Goal: Transaction & Acquisition: Purchase product/service

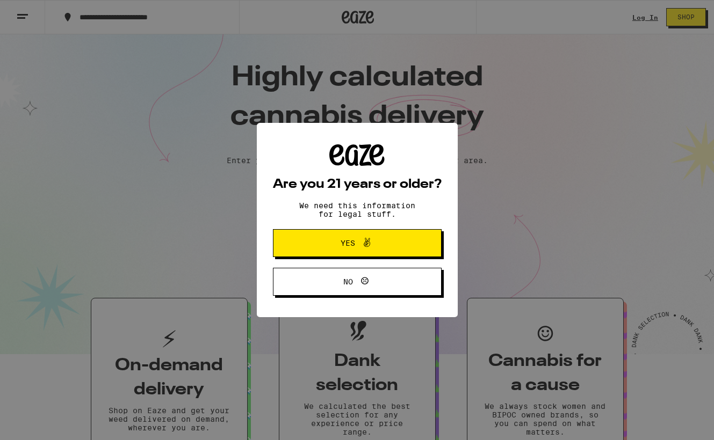
click at [343, 193] on div "Are you 21 years or older? We need this information for legal stuff. Yes No" at bounding box center [357, 220] width 714 height 440
click at [358, 248] on span at bounding box center [364, 243] width 18 height 14
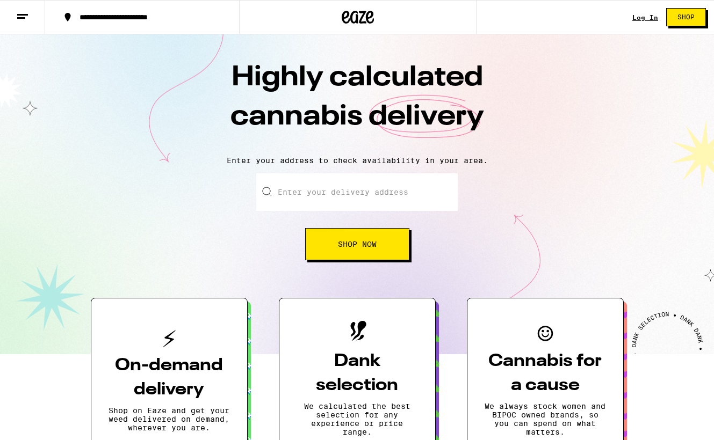
click at [644, 19] on link "Log In" at bounding box center [645, 17] width 26 height 7
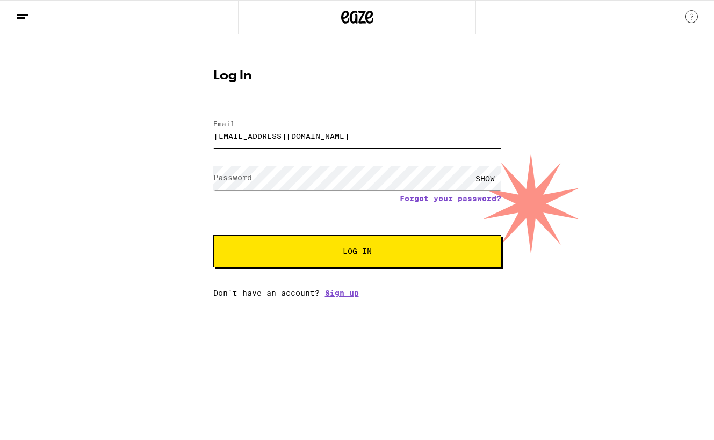
type input "[EMAIL_ADDRESS][DOMAIN_NAME]"
click at [357, 252] on button "Log In" at bounding box center [357, 251] width 288 height 32
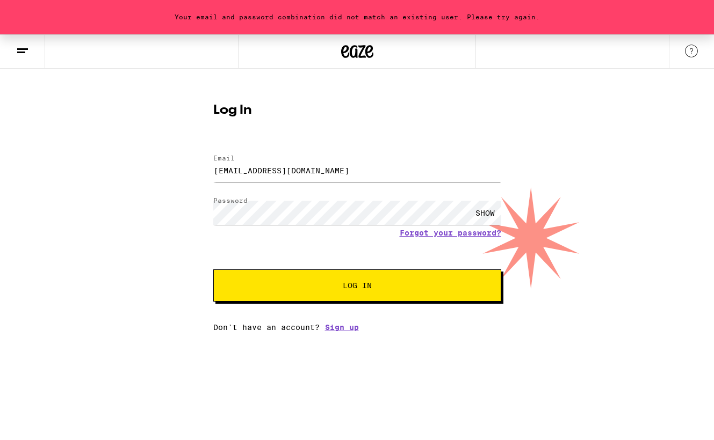
click at [486, 217] on div "SHOW" at bounding box center [485, 213] width 32 height 24
click at [357, 287] on button "Log In" at bounding box center [357, 286] width 288 height 32
click at [456, 234] on form "Email Email [EMAIL_ADDRESS][DOMAIN_NAME] Password Password HIDE Forgot your pas…" at bounding box center [357, 223] width 288 height 158
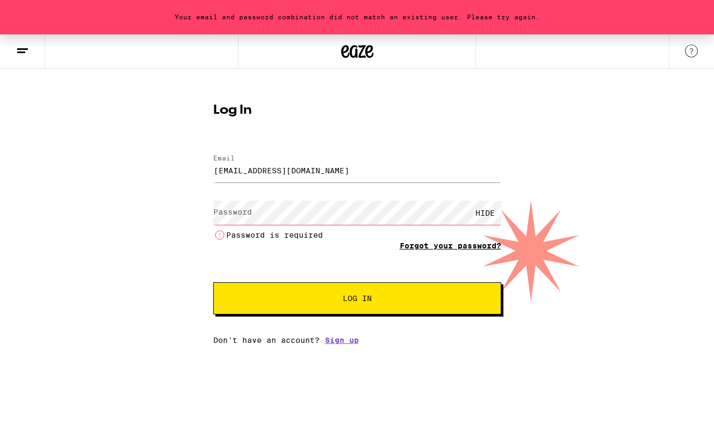
click at [441, 243] on link "Forgot your password?" at bounding box center [450, 246] width 101 height 9
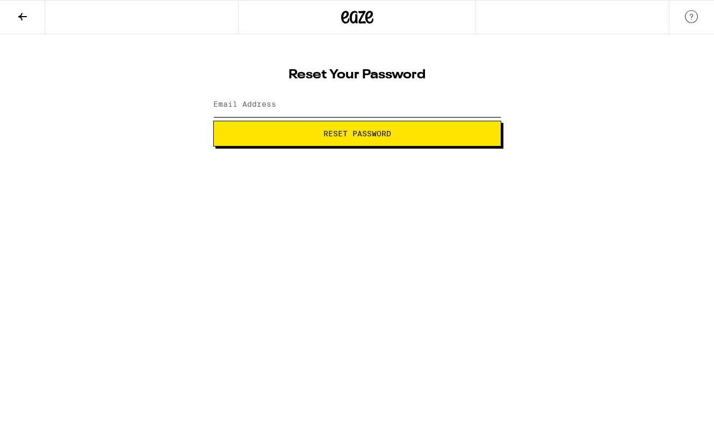
click at [316, 106] on input "Email Address" at bounding box center [357, 105] width 288 height 24
type input "j"
type input "[EMAIL_ADDRESS][DOMAIN_NAME]"
click at [352, 137] on span "Reset Password" at bounding box center [357, 134] width 68 height 8
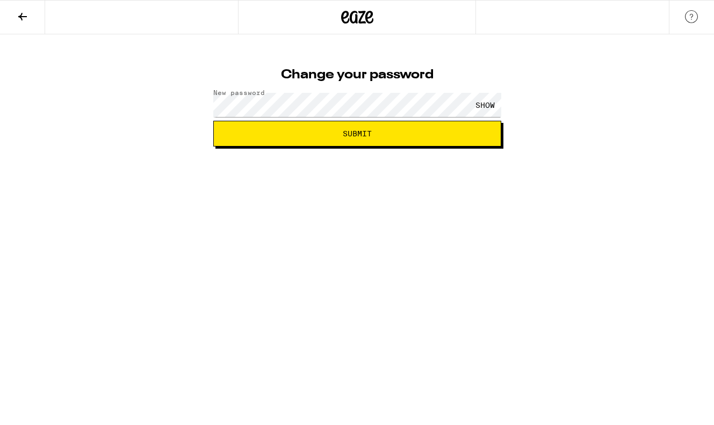
click at [488, 110] on div "SHOW" at bounding box center [485, 105] width 32 height 24
click at [403, 138] on button "Submit" at bounding box center [357, 134] width 288 height 26
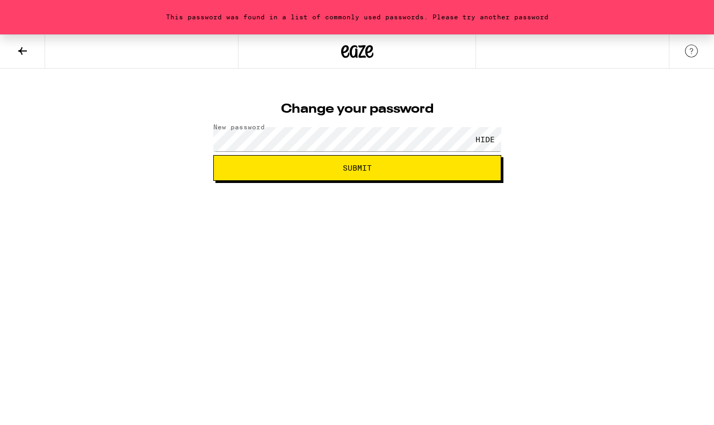
click at [326, 164] on span "Submit" at bounding box center [357, 168] width 270 height 8
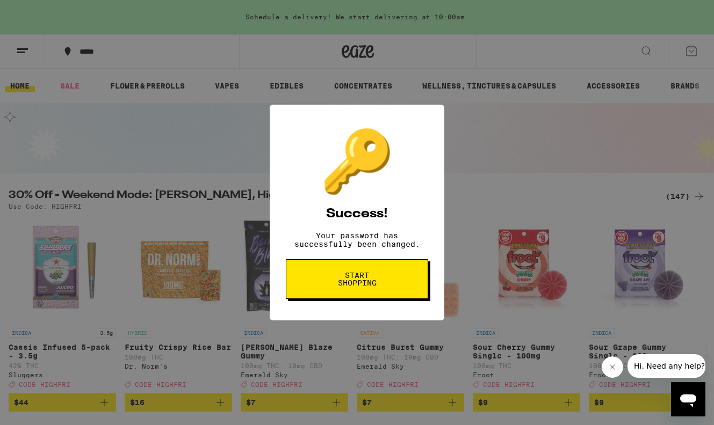
click at [353, 286] on span "Start shopping" at bounding box center [356, 279] width 55 height 15
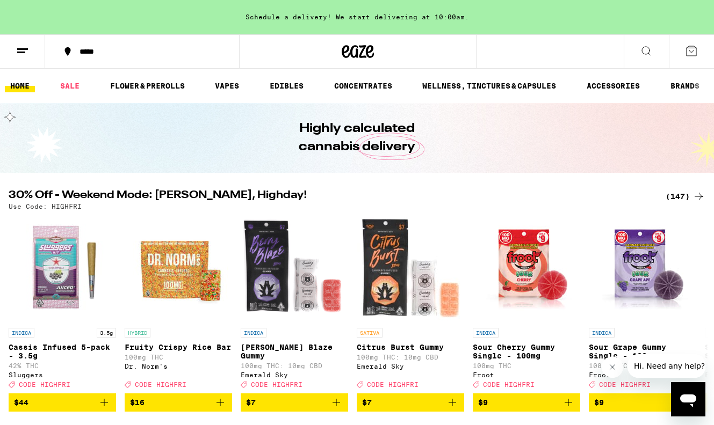
click at [646, 55] on icon at bounding box center [646, 51] width 13 height 13
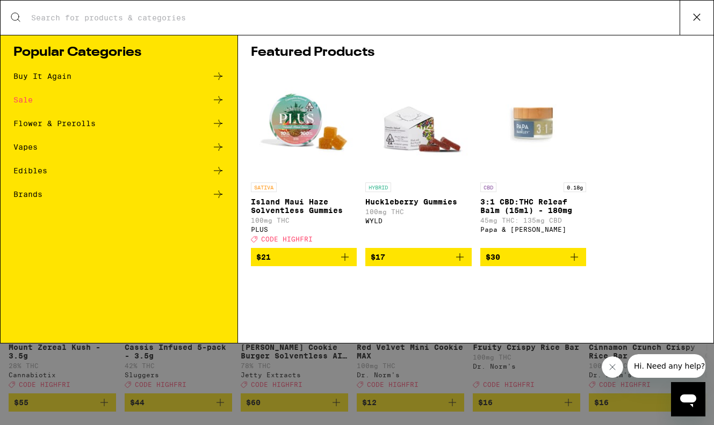
type input "a"
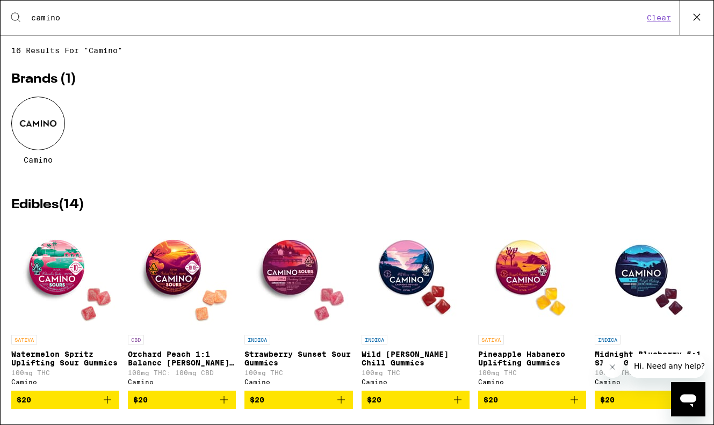
type input "camino"
click at [643, 272] on img "Open page for Midnight Blueberry 5:1 Sleep Gummies from Camino" at bounding box center [647, 275] width 107 height 107
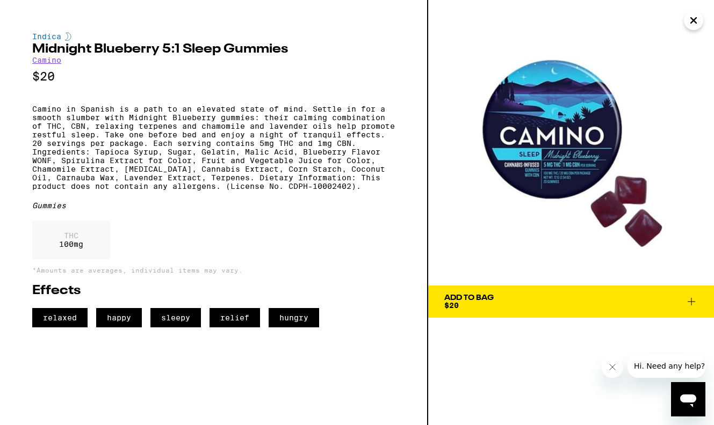
click at [691, 303] on icon at bounding box center [691, 302] width 8 height 8
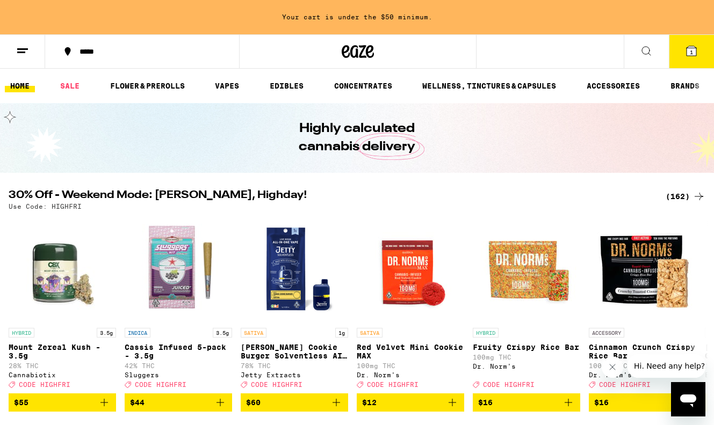
click at [690, 53] on span "1" at bounding box center [691, 52] width 3 height 6
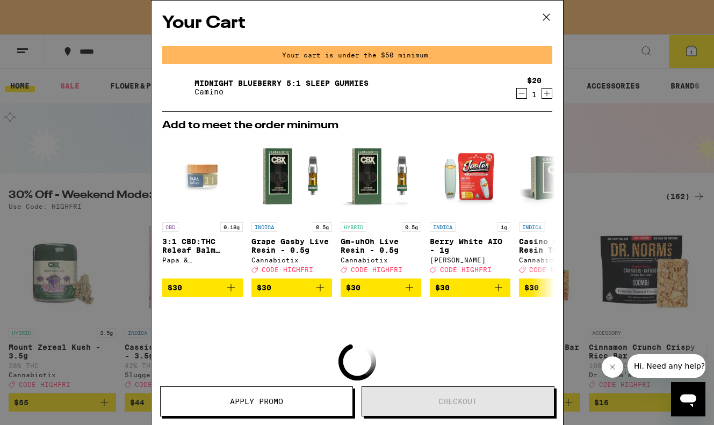
click at [547, 95] on icon "Increment" at bounding box center [547, 93] width 10 height 13
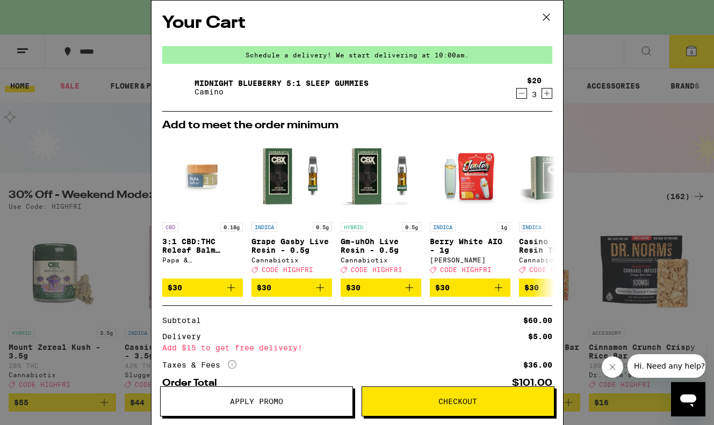
click at [547, 95] on icon "Increment" at bounding box center [547, 93] width 10 height 13
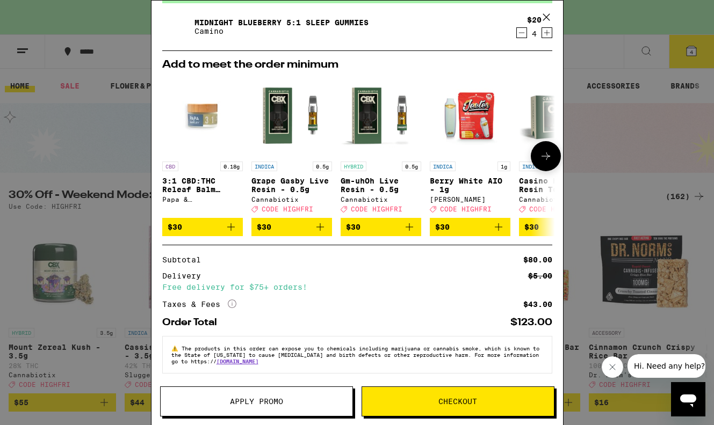
scroll to position [69, 0]
click at [424, 407] on button "Checkout" at bounding box center [457, 402] width 193 height 30
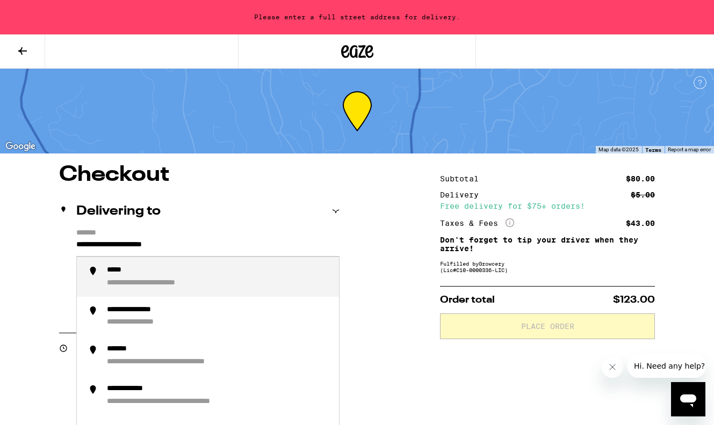
drag, startPoint x: 204, startPoint y: 243, endPoint x: 60, endPoint y: 244, distance: 143.9
click at [60, 244] on div "**********" at bounding box center [199, 275] width 280 height 92
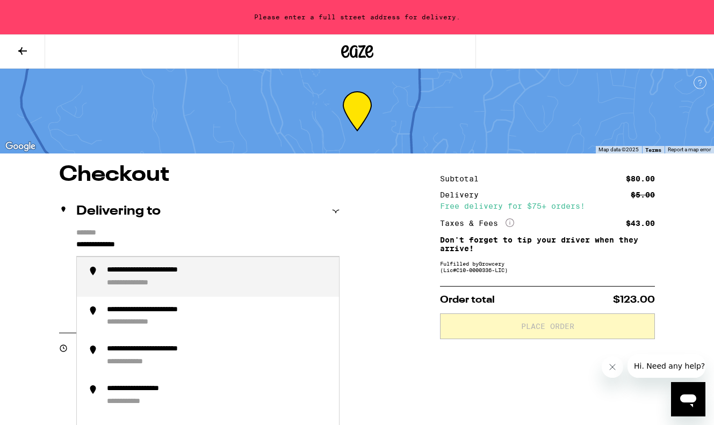
click at [133, 275] on div "**********" at bounding box center [170, 271] width 126 height 10
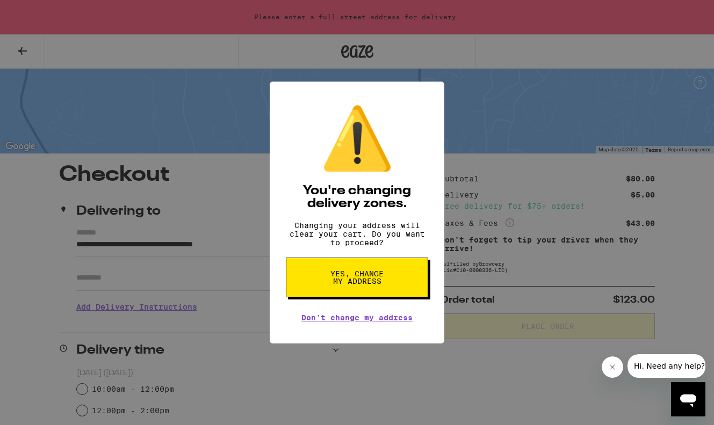
click at [360, 283] on span "Yes, change my address" at bounding box center [356, 277] width 55 height 15
type input "**********"
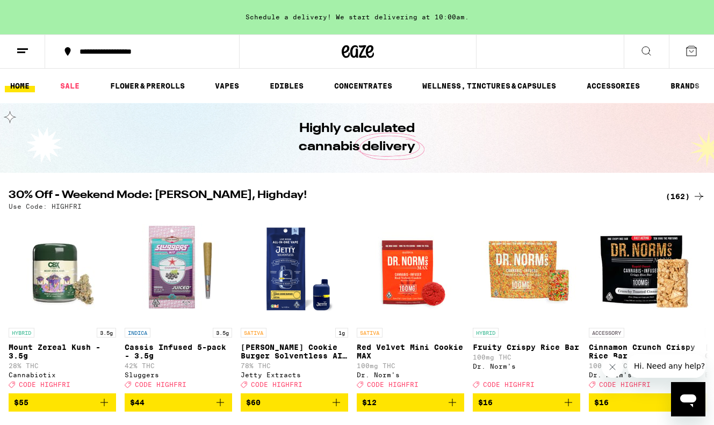
click at [642, 54] on icon at bounding box center [646, 51] width 13 height 13
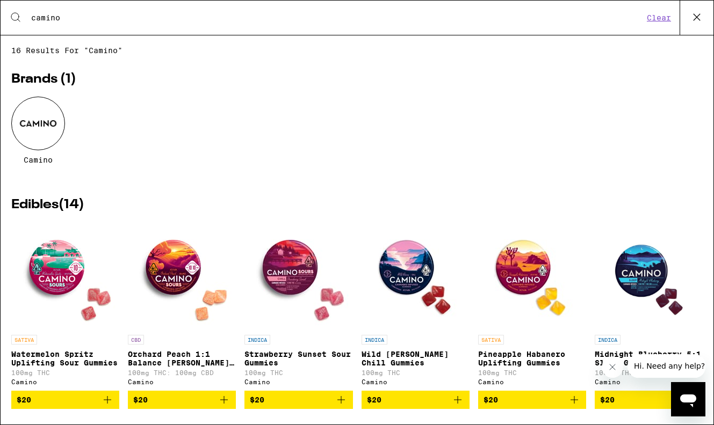
type input "camino"
click at [635, 266] on img "Open page for Midnight Blueberry 5:1 Sleep Gummies from Camino" at bounding box center [647, 275] width 107 height 107
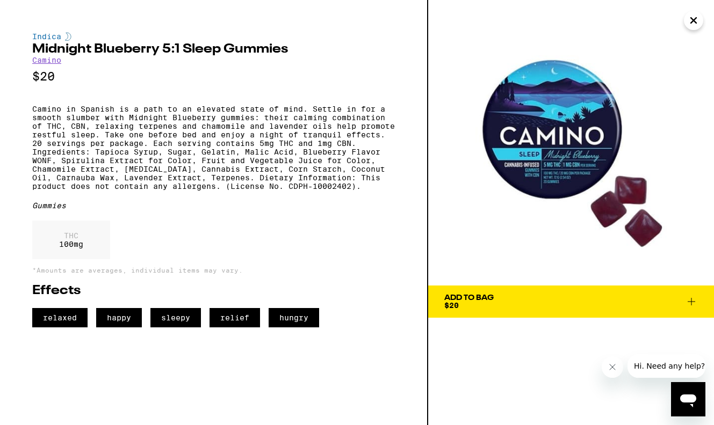
click at [481, 301] on div "Add To Bag" at bounding box center [468, 298] width 49 height 8
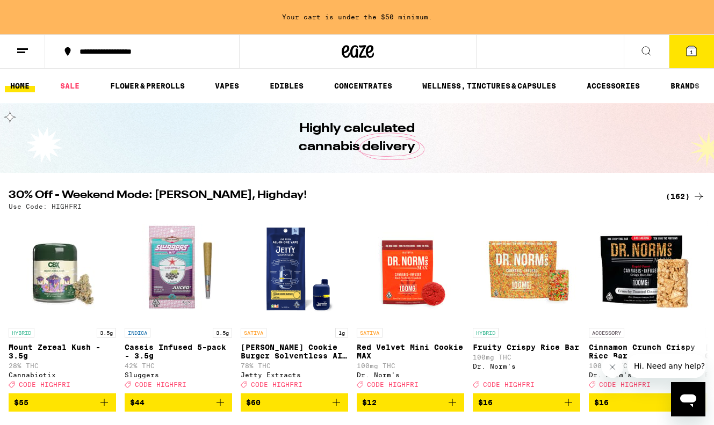
click at [692, 55] on span "1" at bounding box center [691, 52] width 3 height 6
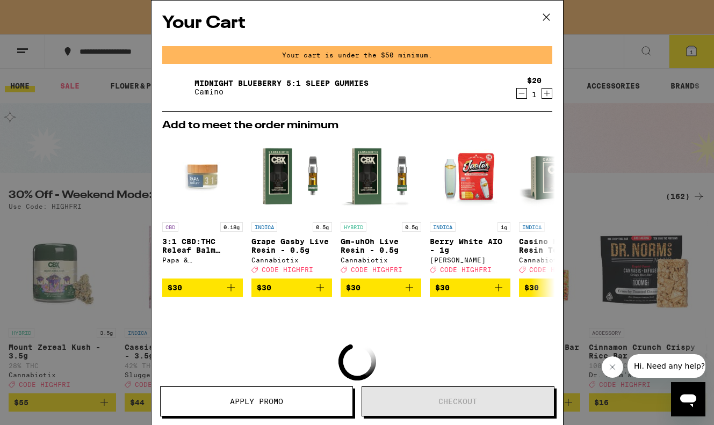
click at [548, 96] on icon "Increment" at bounding box center [547, 93] width 10 height 13
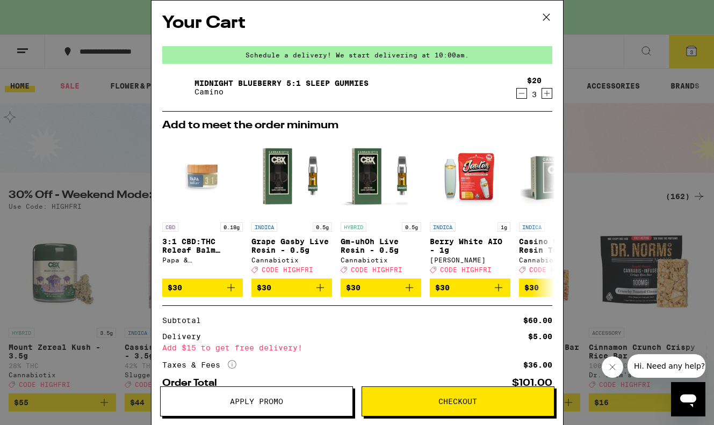
click at [548, 90] on icon "Increment" at bounding box center [547, 93] width 10 height 13
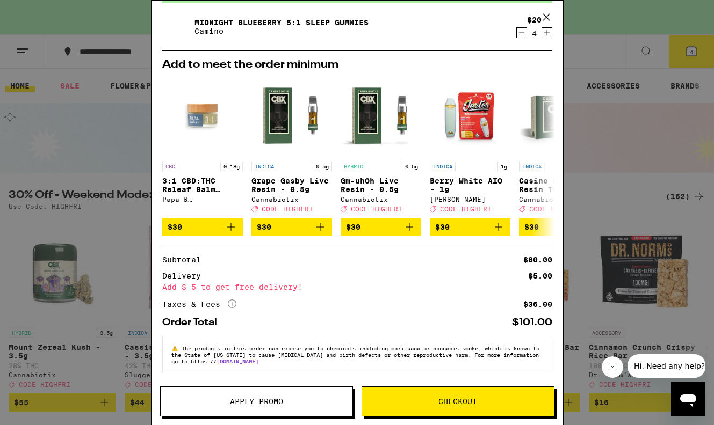
scroll to position [69, 0]
click at [449, 403] on span "Checkout" at bounding box center [457, 402] width 39 height 8
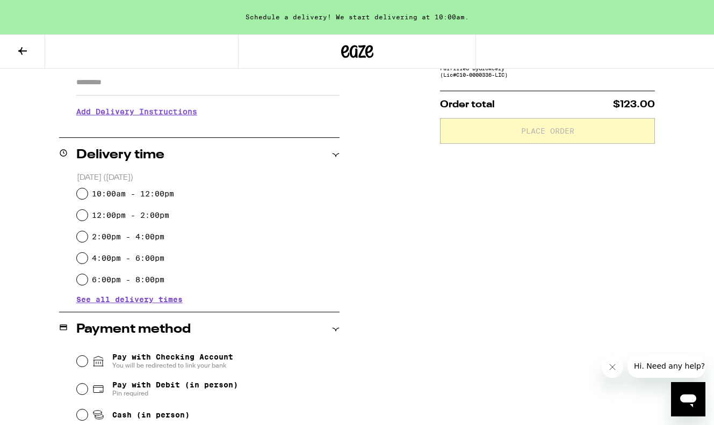
scroll to position [219, 0]
